Goal: Transaction & Acquisition: Purchase product/service

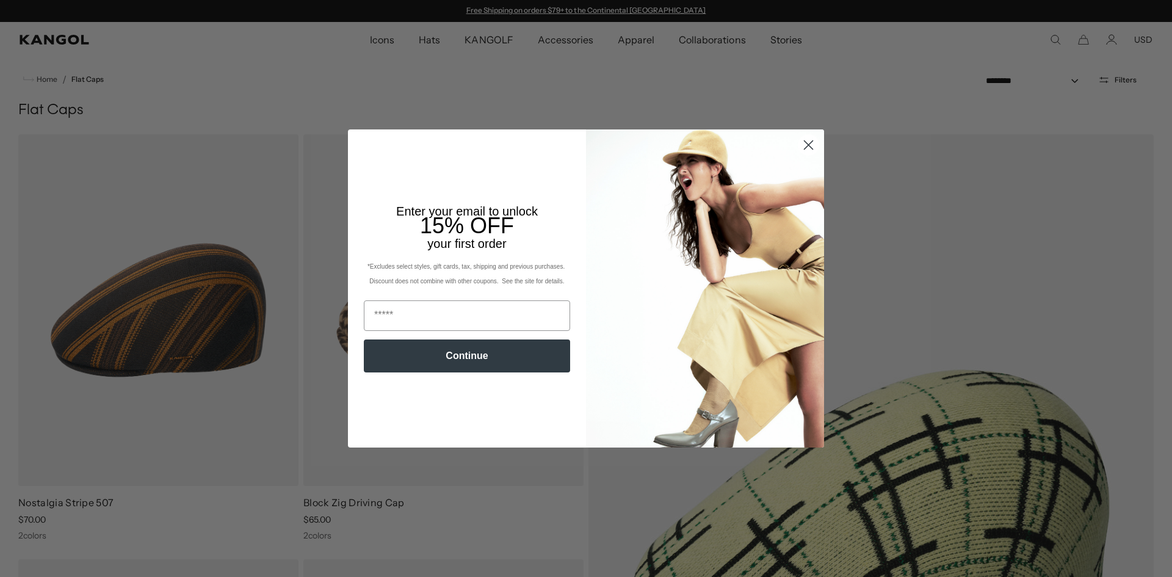
click at [804, 149] on circle "Close dialog" at bounding box center [808, 145] width 20 height 20
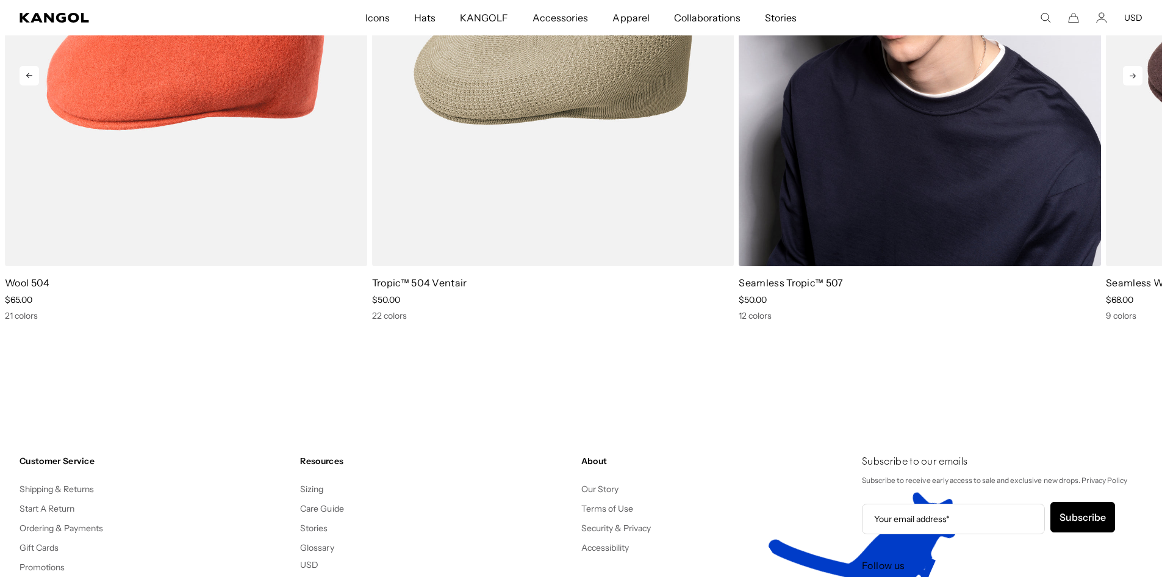
scroll to position [7140, 0]
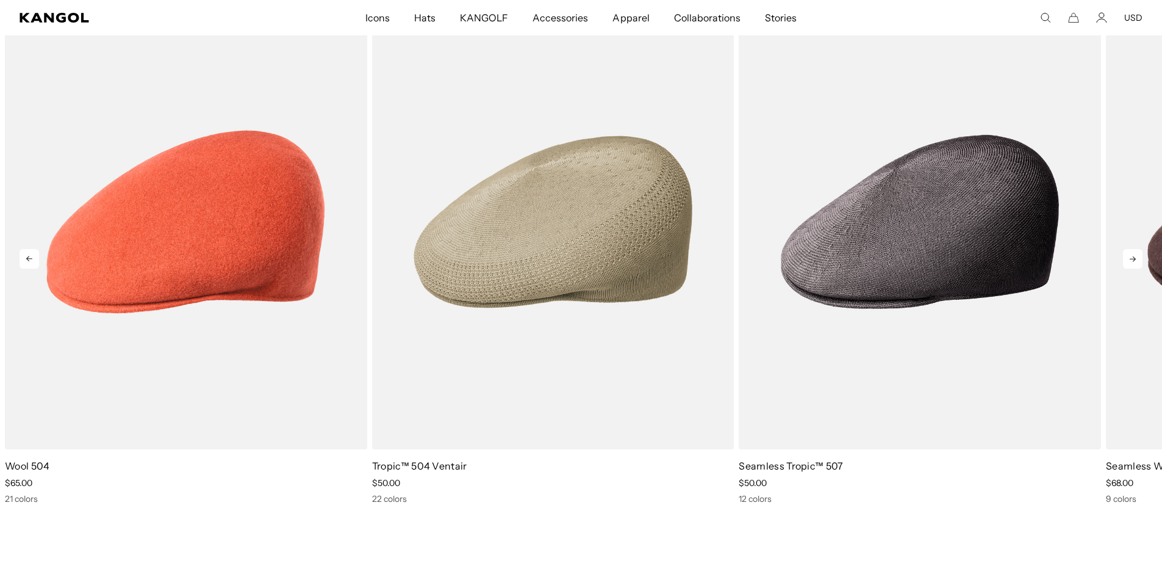
click at [1134, 255] on icon at bounding box center [1133, 259] width 20 height 20
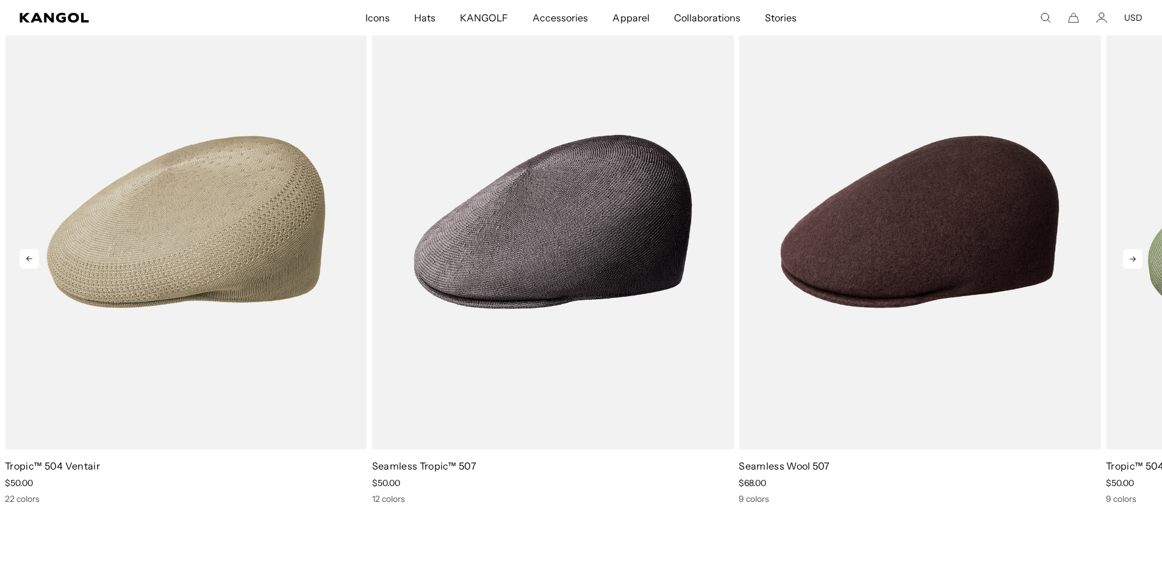
click at [1130, 258] on icon at bounding box center [1133, 259] width 20 height 20
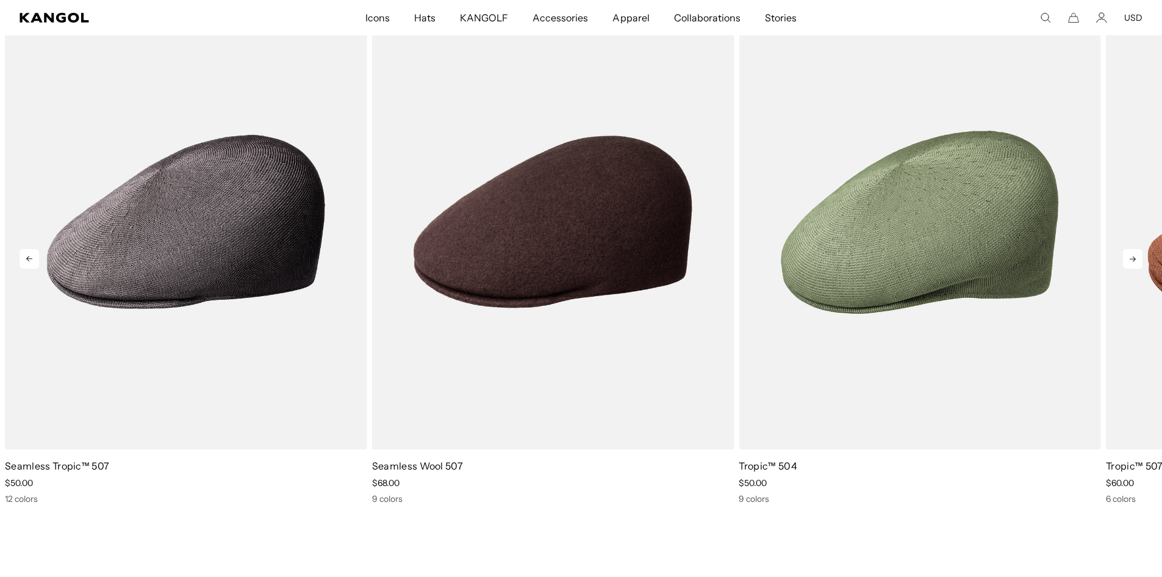
click at [1130, 258] on icon at bounding box center [1133, 259] width 20 height 20
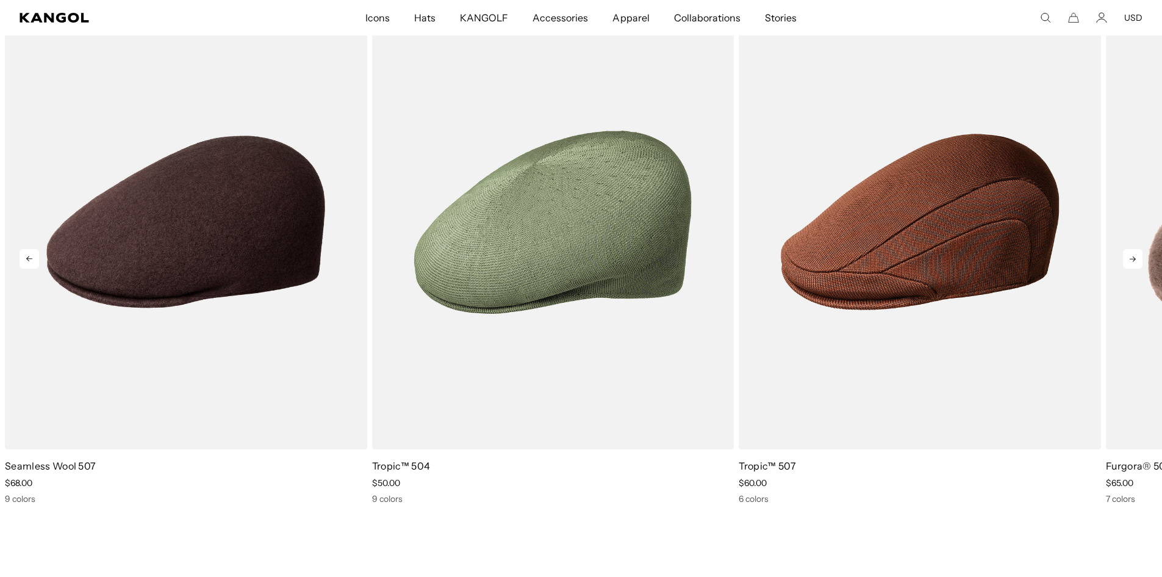
click at [1130, 258] on icon at bounding box center [1133, 259] width 20 height 20
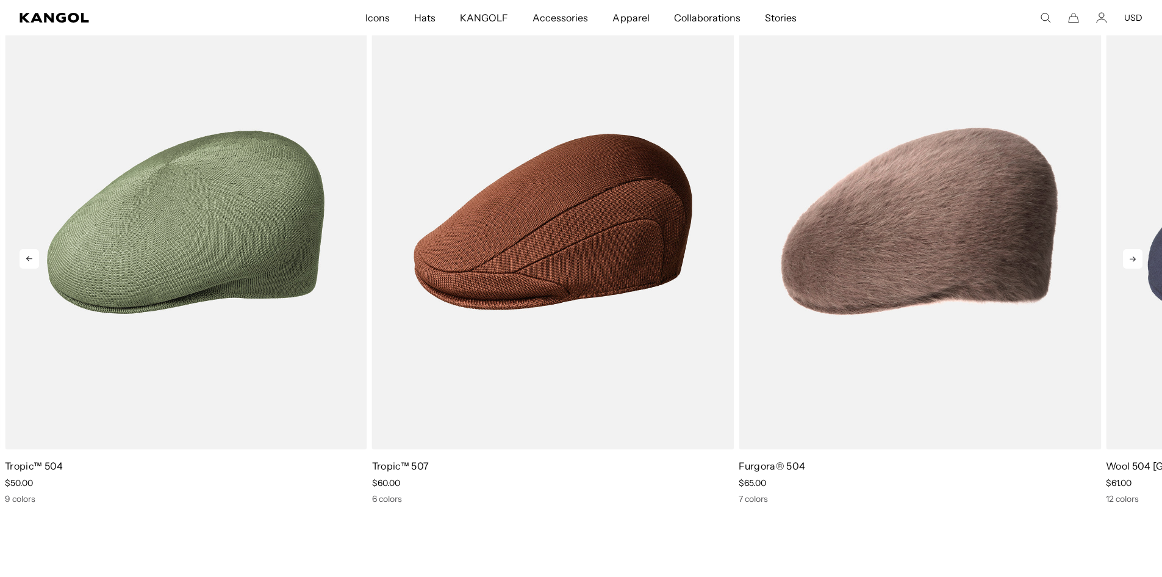
click at [1130, 258] on icon at bounding box center [1133, 259] width 20 height 20
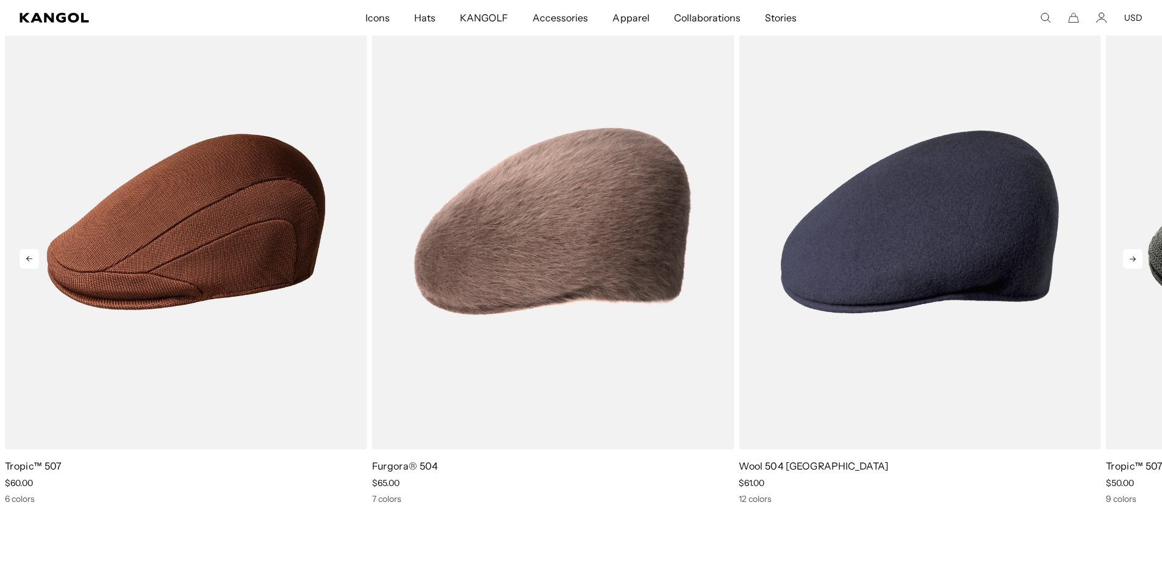
click at [1130, 258] on icon at bounding box center [1133, 259] width 20 height 20
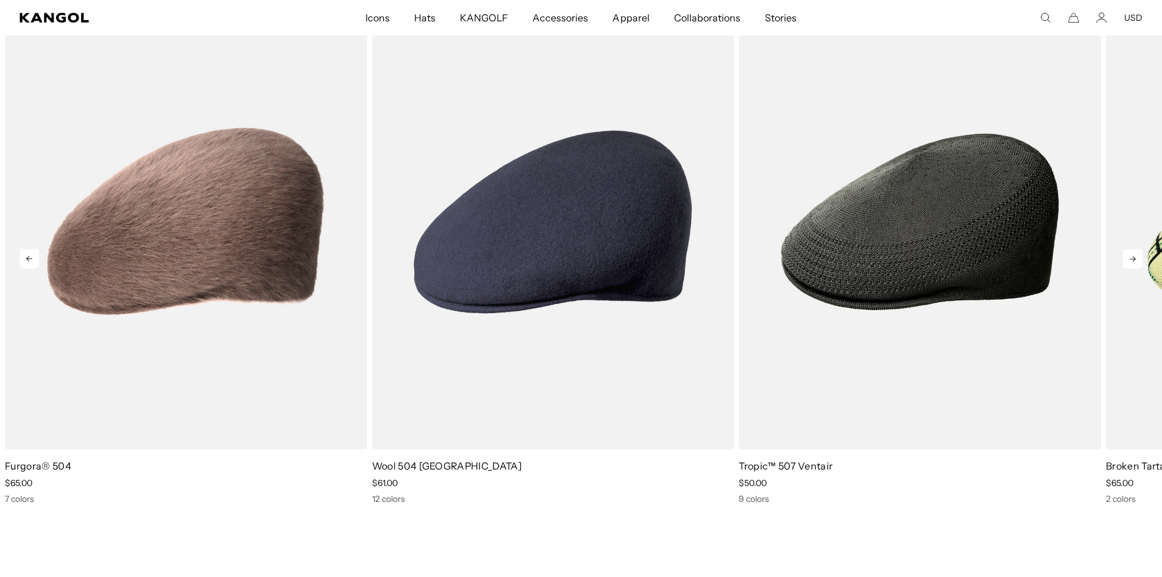
click at [1130, 258] on icon at bounding box center [1133, 259] width 20 height 20
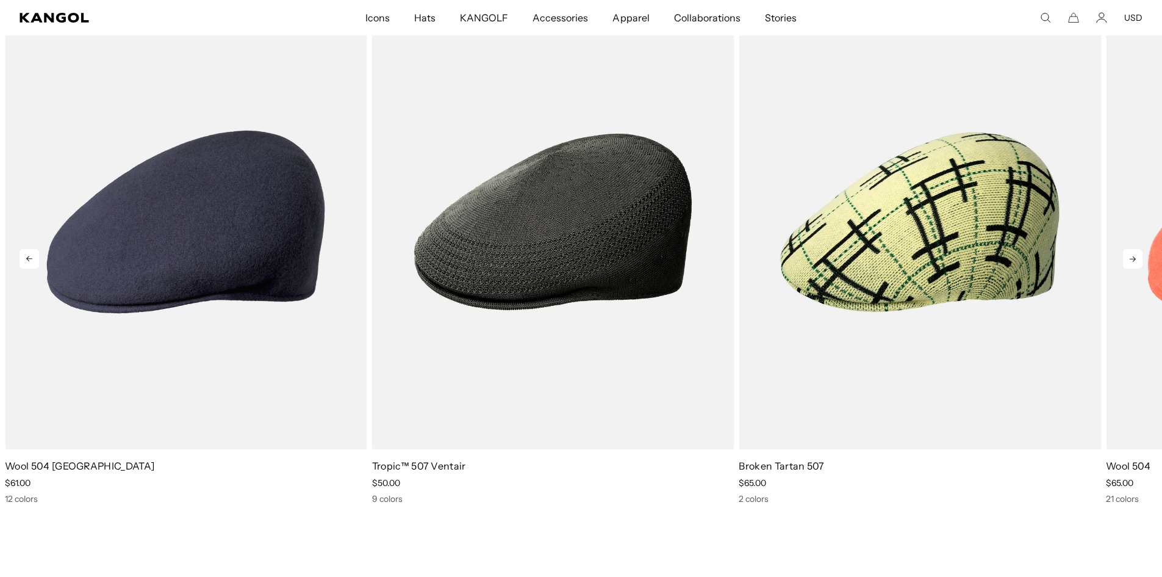
click at [1130, 256] on icon at bounding box center [1133, 259] width 20 height 20
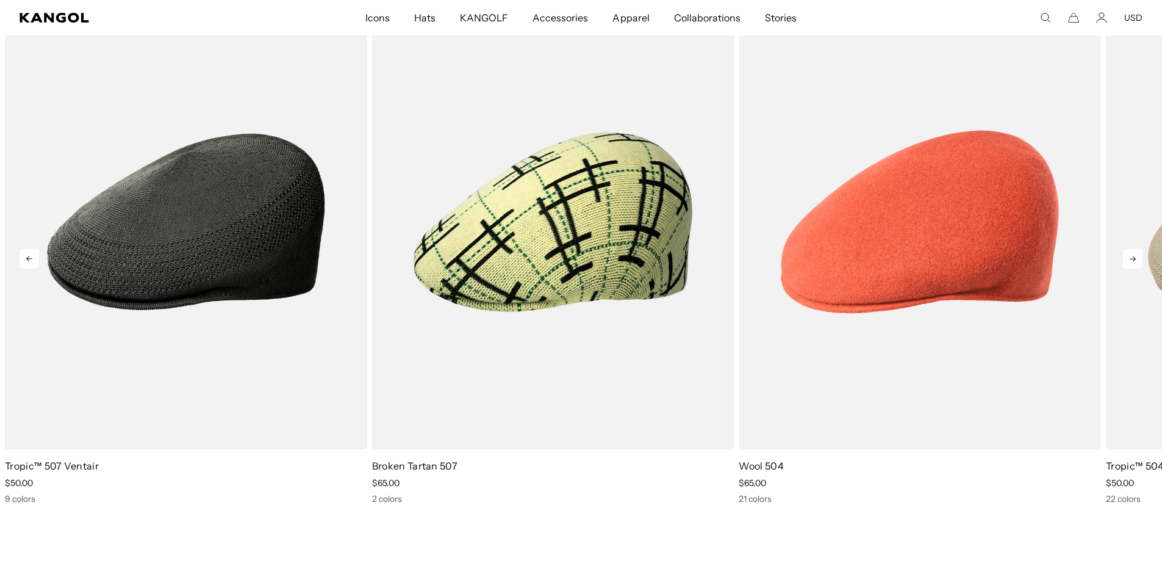
click at [1131, 256] on icon at bounding box center [1133, 259] width 20 height 20
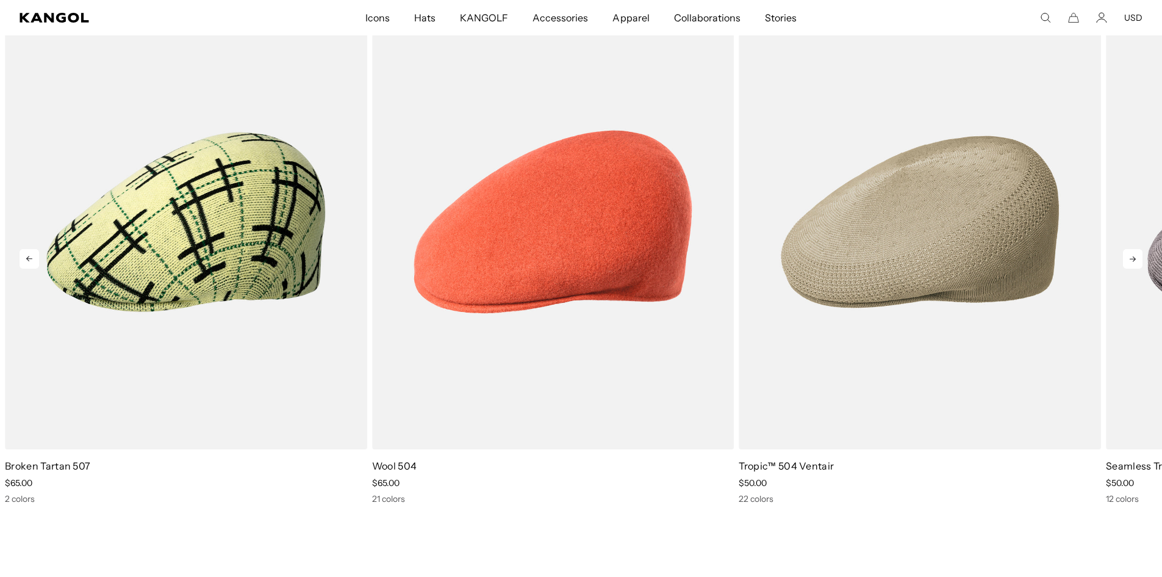
click at [1130, 257] on icon at bounding box center [1133, 259] width 20 height 20
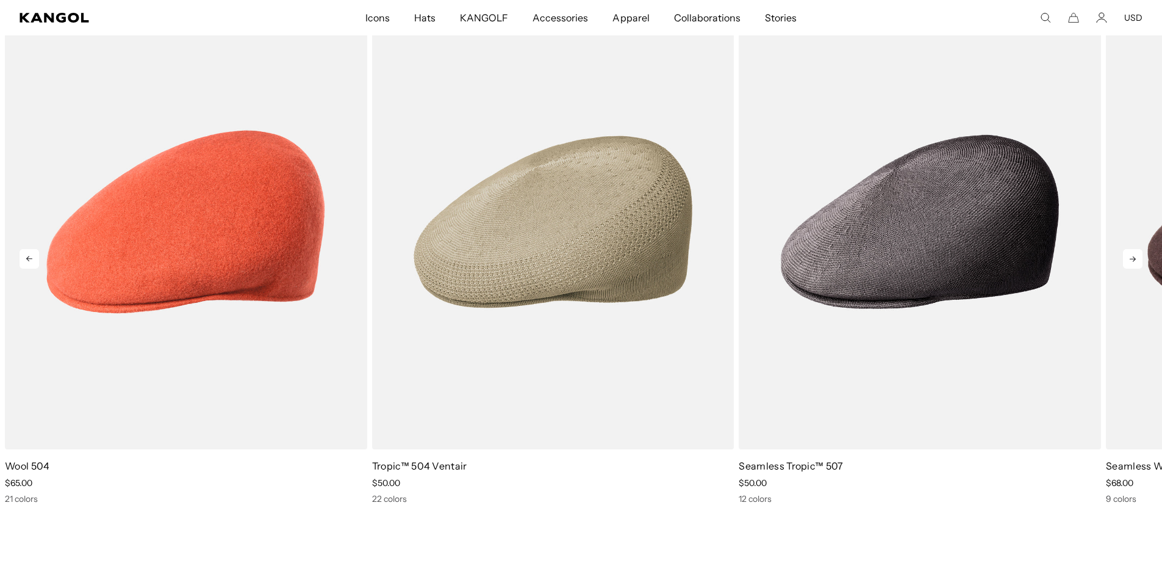
click at [1130, 254] on icon at bounding box center [1133, 259] width 20 height 20
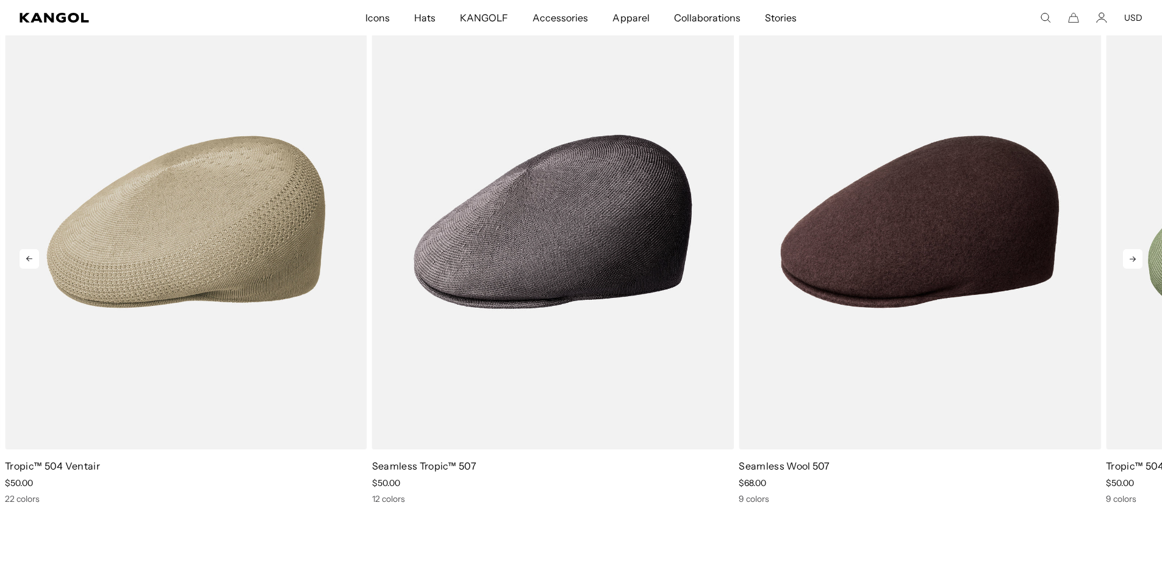
click at [1130, 254] on icon at bounding box center [1133, 259] width 20 height 20
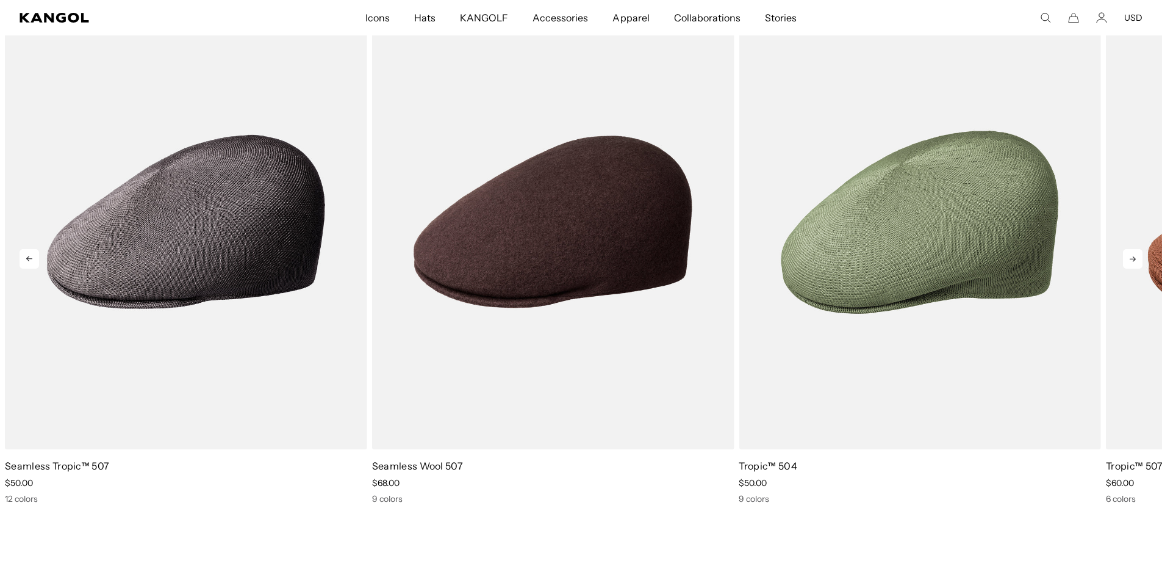
click at [1128, 252] on icon at bounding box center [1133, 259] width 20 height 20
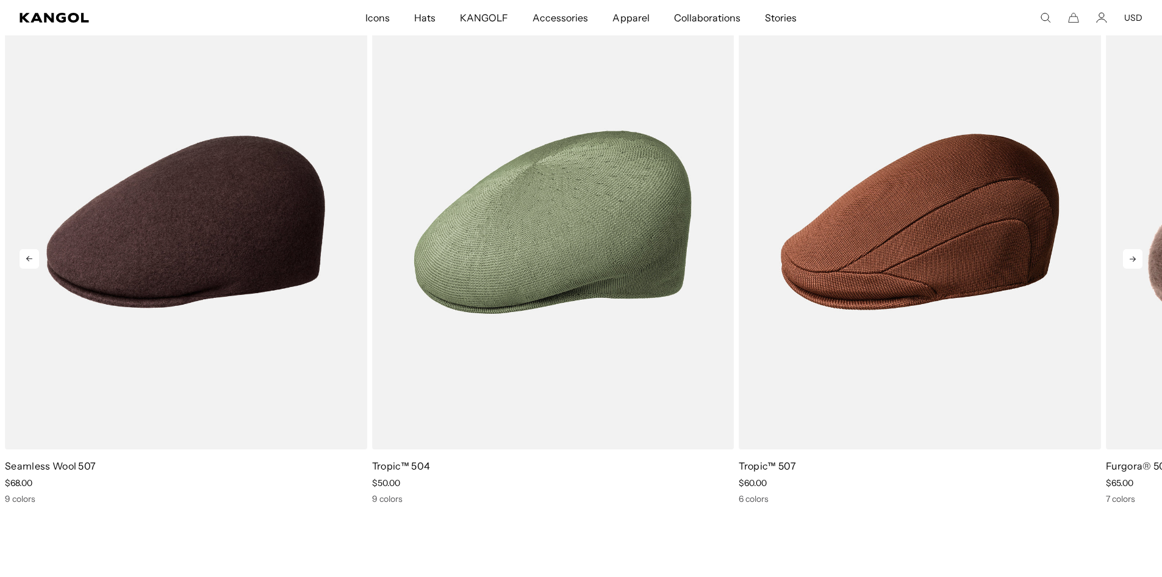
click at [1124, 250] on icon at bounding box center [1133, 259] width 20 height 20
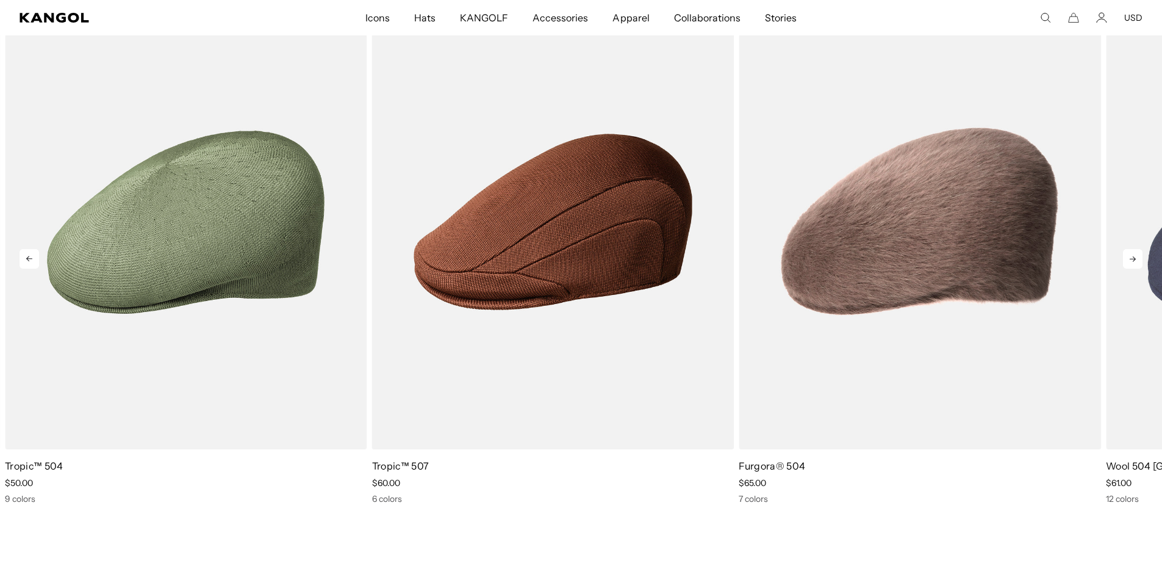
click at [1123, 250] on icon at bounding box center [1133, 259] width 20 height 20
